Goal: Find contact information: Find contact information

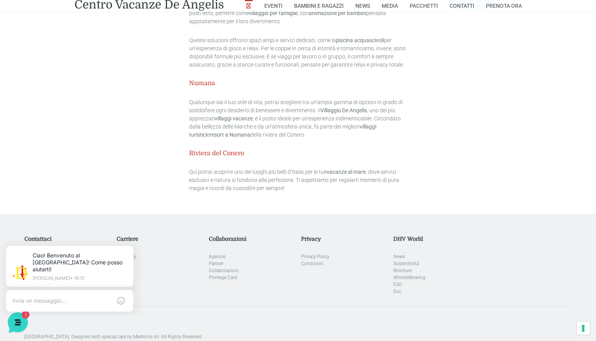
scroll to position [2202, 0]
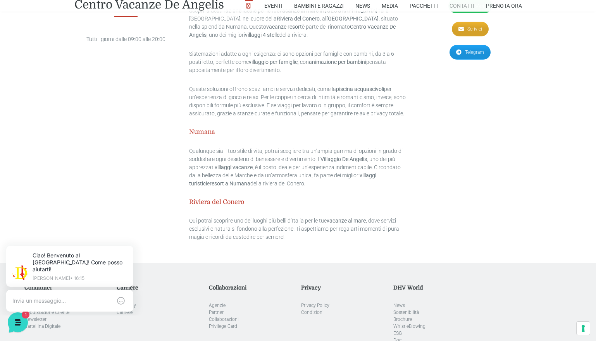
click at [459, 5] on link "Contatti" at bounding box center [461, 6] width 25 height 12
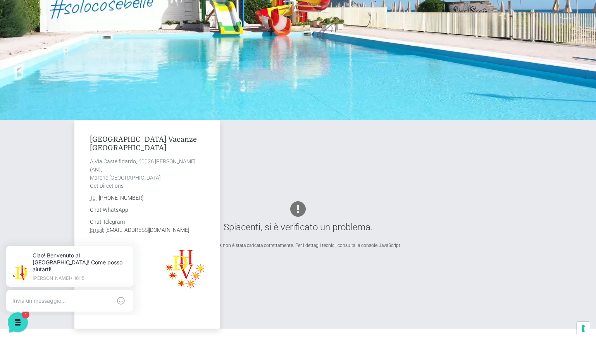
scroll to position [194, 0]
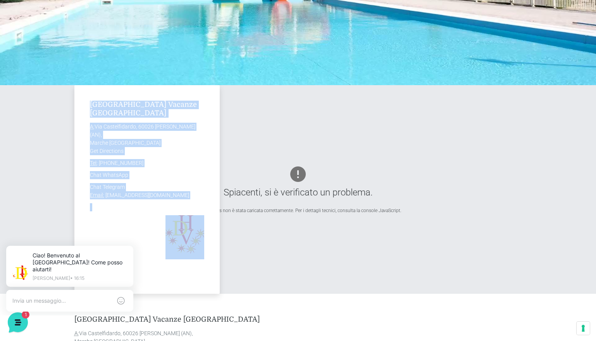
drag, startPoint x: 86, startPoint y: 94, endPoint x: 211, endPoint y: 244, distance: 195.6
click at [211, 246] on div "[GEOGRAPHIC_DATA] Vacanze De Angelis A: [STREET_ADDRESS][PERSON_NAME] Get Direc…" at bounding box center [146, 189] width 145 height 209
click at [127, 210] on address at bounding box center [147, 207] width 114 height 8
click at [96, 96] on div "[GEOGRAPHIC_DATA] Vacanze De Angelis A: [STREET_ADDRESS][PERSON_NAME] Get Direc…" at bounding box center [146, 189] width 145 height 209
click at [88, 101] on div "[GEOGRAPHIC_DATA] Vacanze De Angelis A: [STREET_ADDRESS][PERSON_NAME] Get Direc…" at bounding box center [146, 189] width 145 height 209
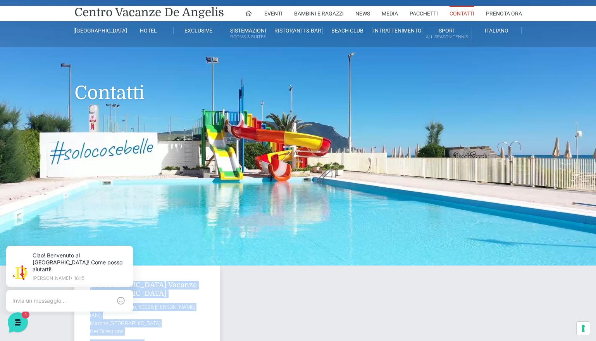
scroll to position [0, 0]
